Goal: Check status: Check status

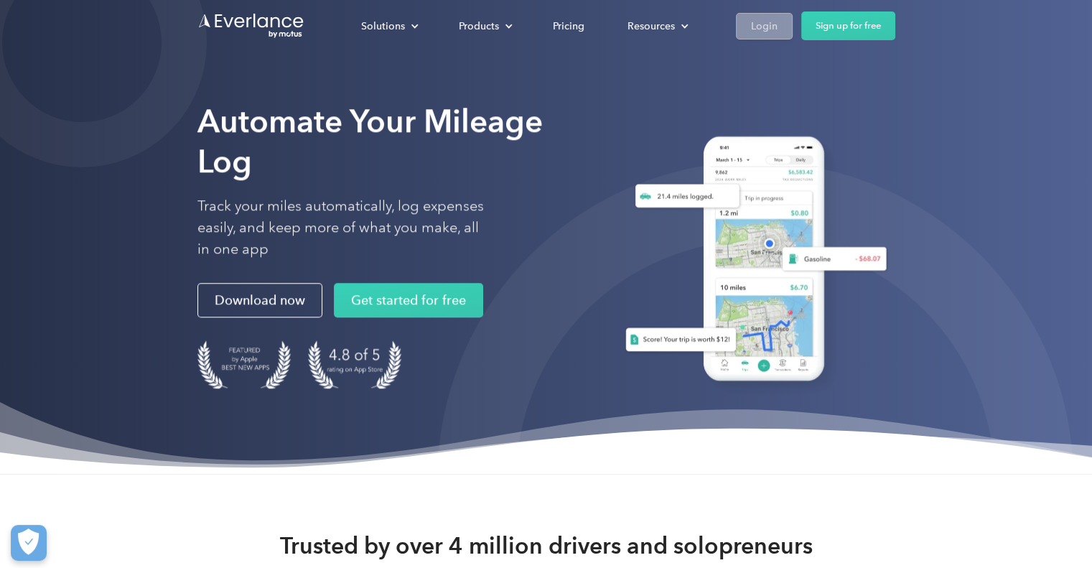
click at [771, 22] on div "Login" at bounding box center [764, 26] width 27 height 18
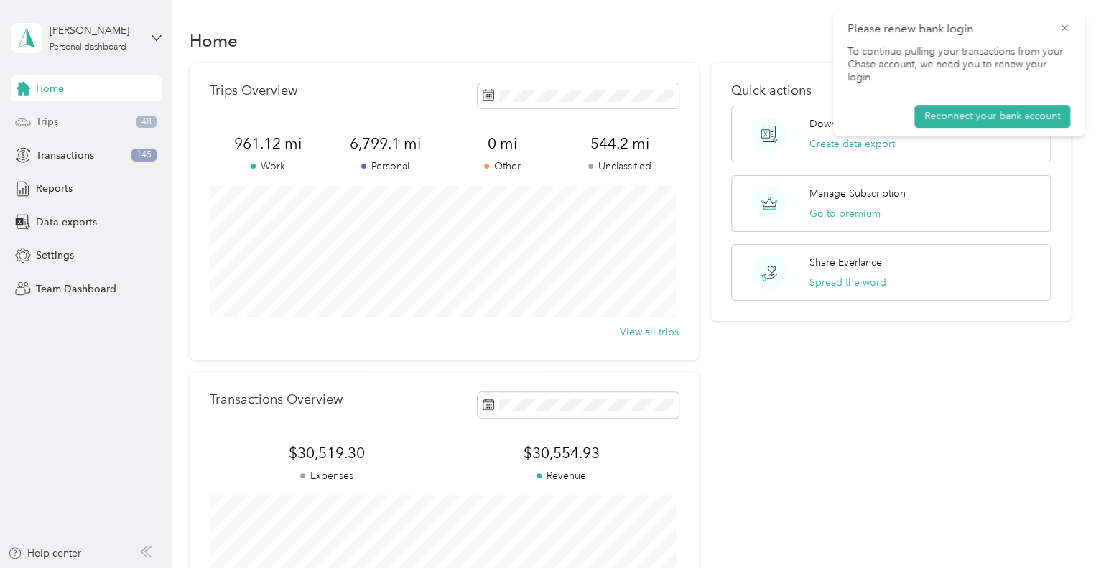
click at [96, 125] on div "Trips 48" at bounding box center [86, 122] width 151 height 26
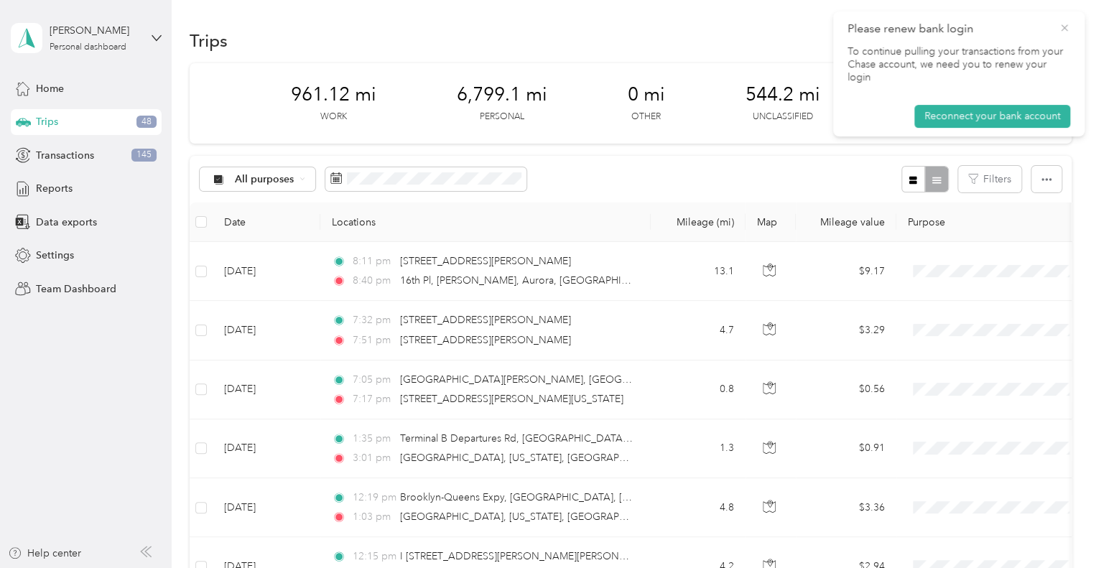
click at [1061, 30] on icon at bounding box center [1064, 27] width 6 height 6
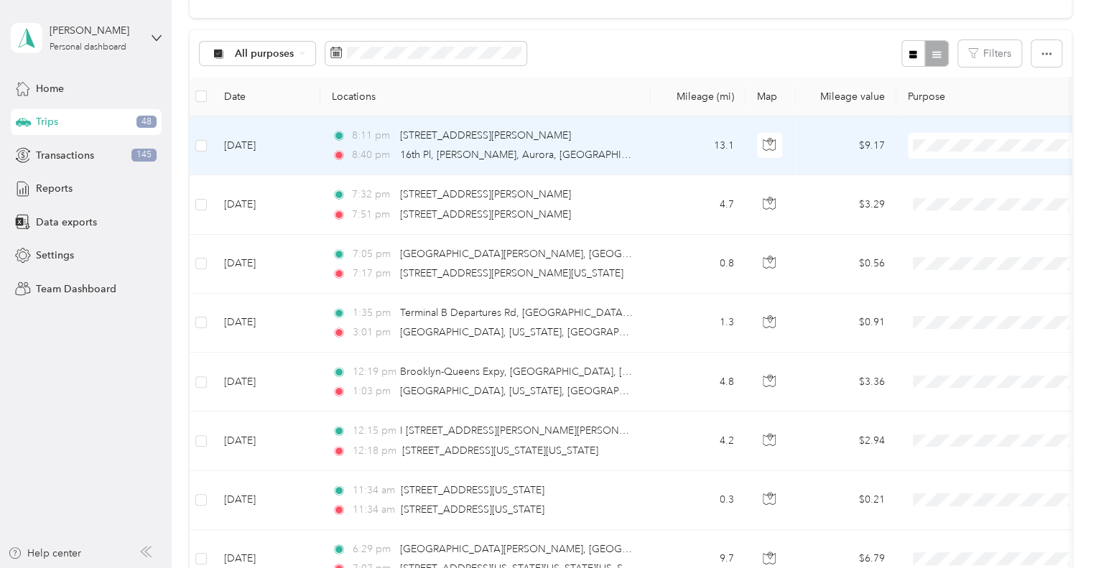
scroll to position [126, 0]
click at [631, 159] on div "8:40 pm 16th Pl, Fitzsimons, Aurora, CO" at bounding box center [483, 154] width 302 height 16
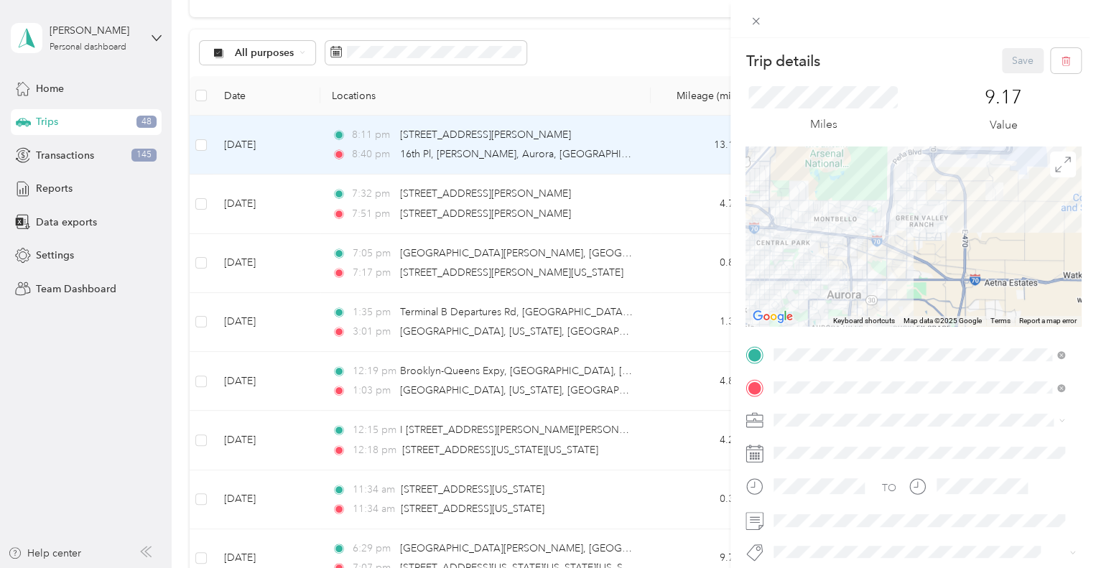
click at [807, 282] on div at bounding box center [912, 236] width 335 height 180
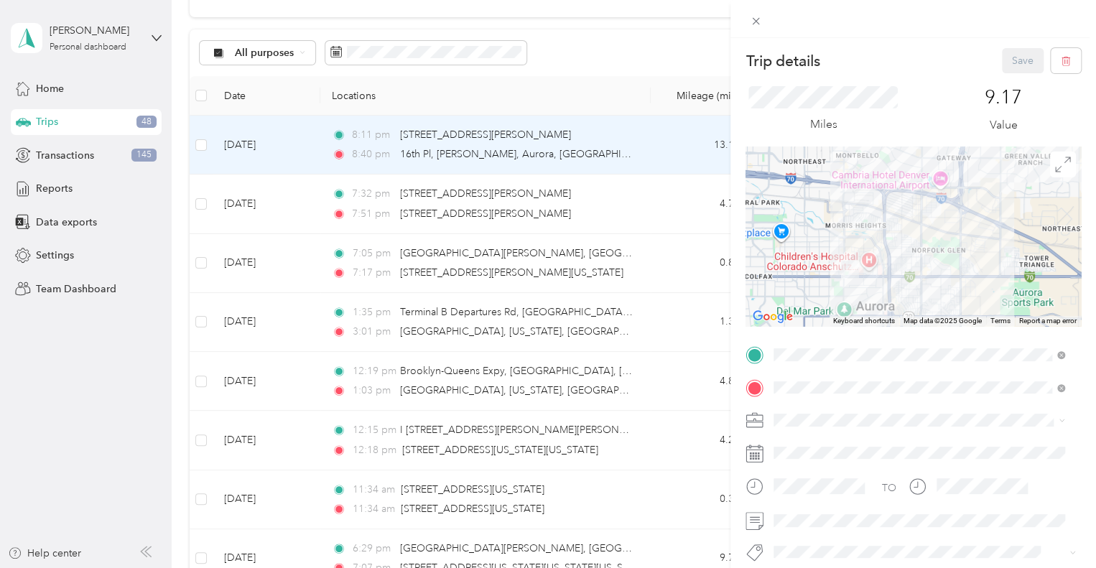
click at [832, 281] on div at bounding box center [912, 236] width 335 height 180
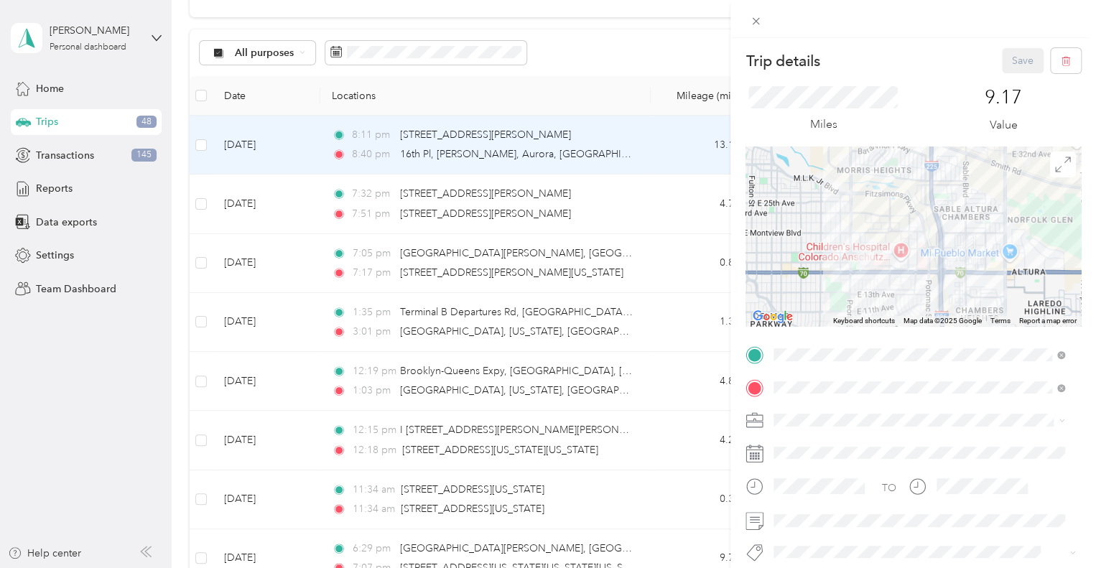
click at [847, 269] on div at bounding box center [912, 236] width 335 height 180
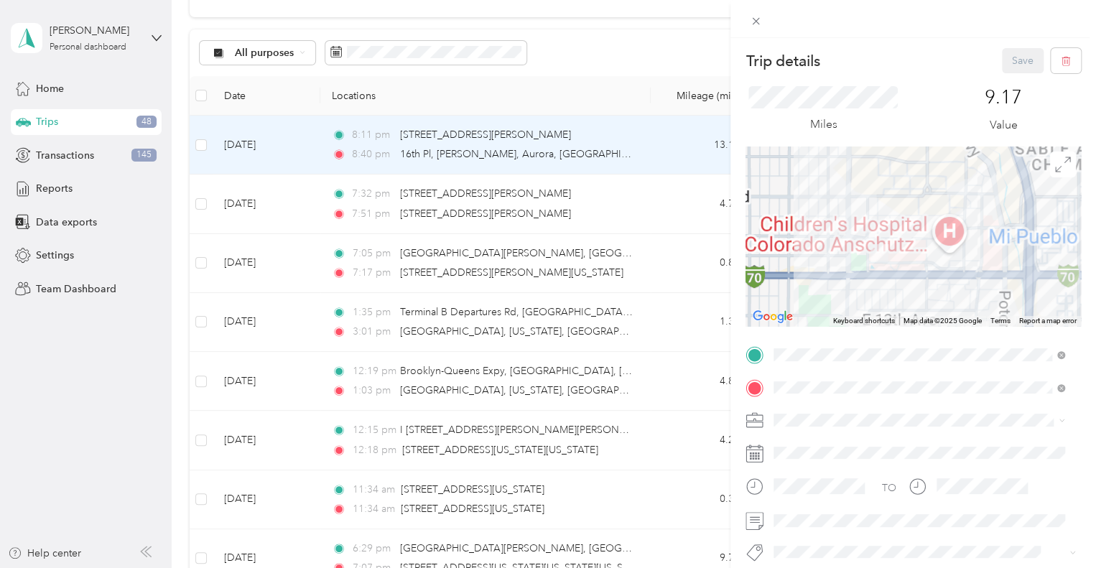
click at [557, 451] on div "Trip details Save This trip cannot be edited because it is either under review,…" at bounding box center [548, 284] width 1096 height 568
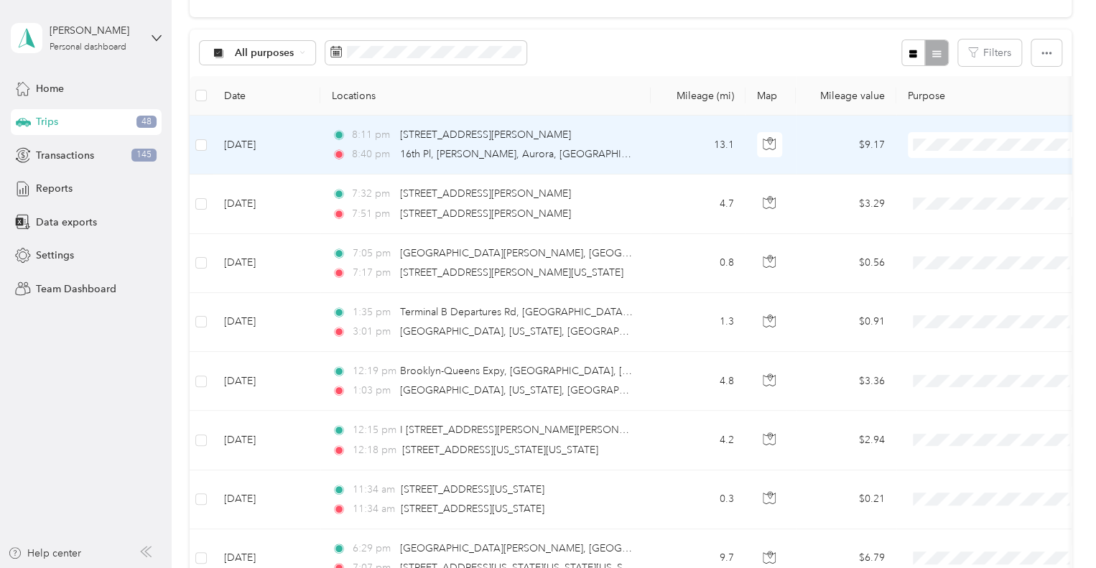
click at [557, 567] on div "Trip details Save This trip cannot be edited because it is either under review,…" at bounding box center [544, 568] width 1089 height 0
click at [773, 144] on icon "button" at bounding box center [769, 143] width 13 height 13
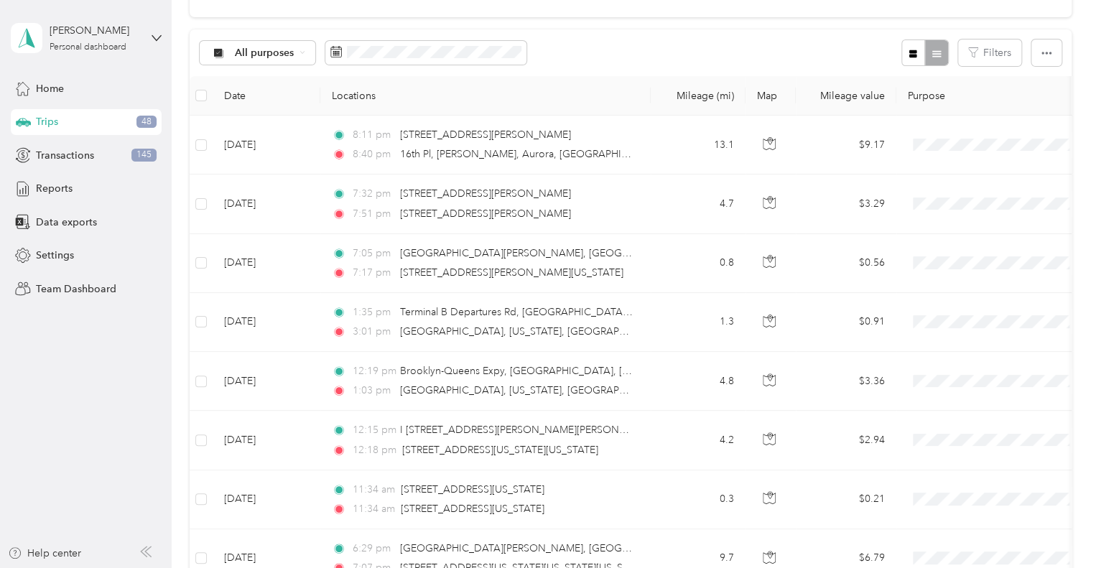
click at [602, 86] on th "Locations" at bounding box center [485, 95] width 330 height 39
